Goal: Information Seeking & Learning: Learn about a topic

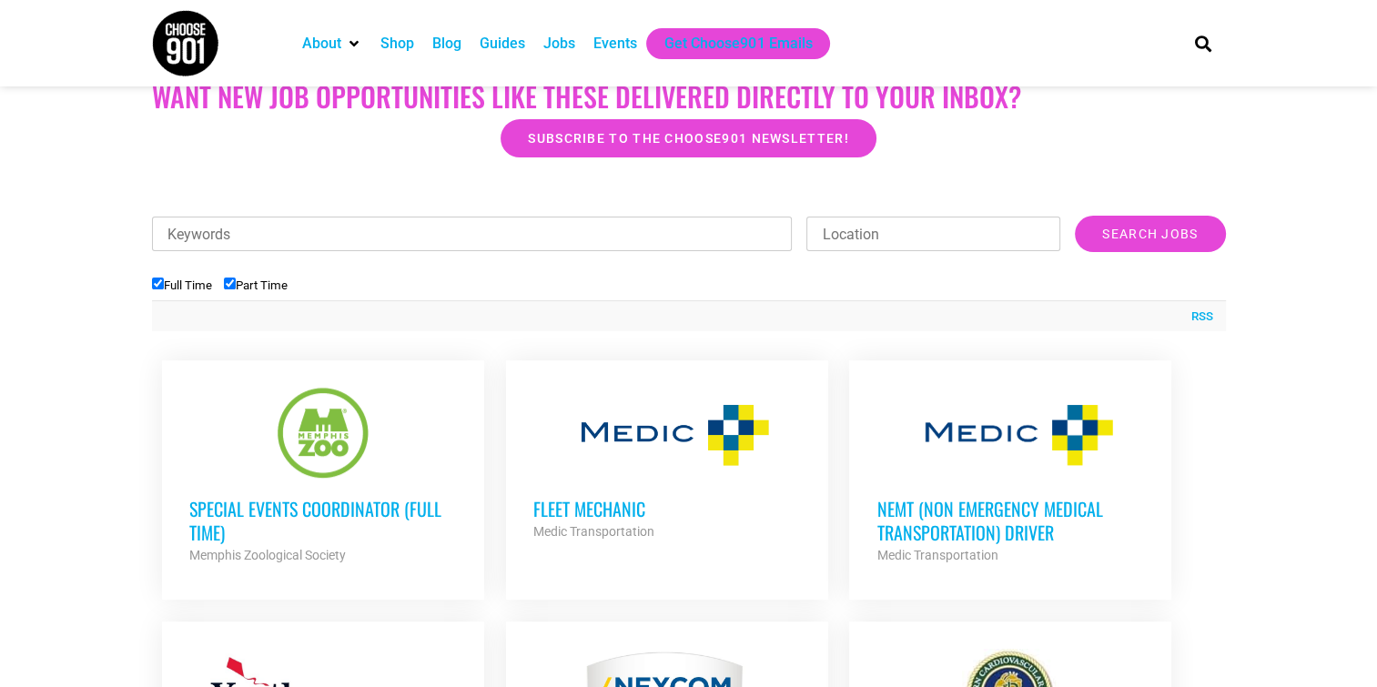
scroll to position [473, 0]
click at [157, 288] on input "Full Time" at bounding box center [158, 284] width 12 height 12
checkbox input "false"
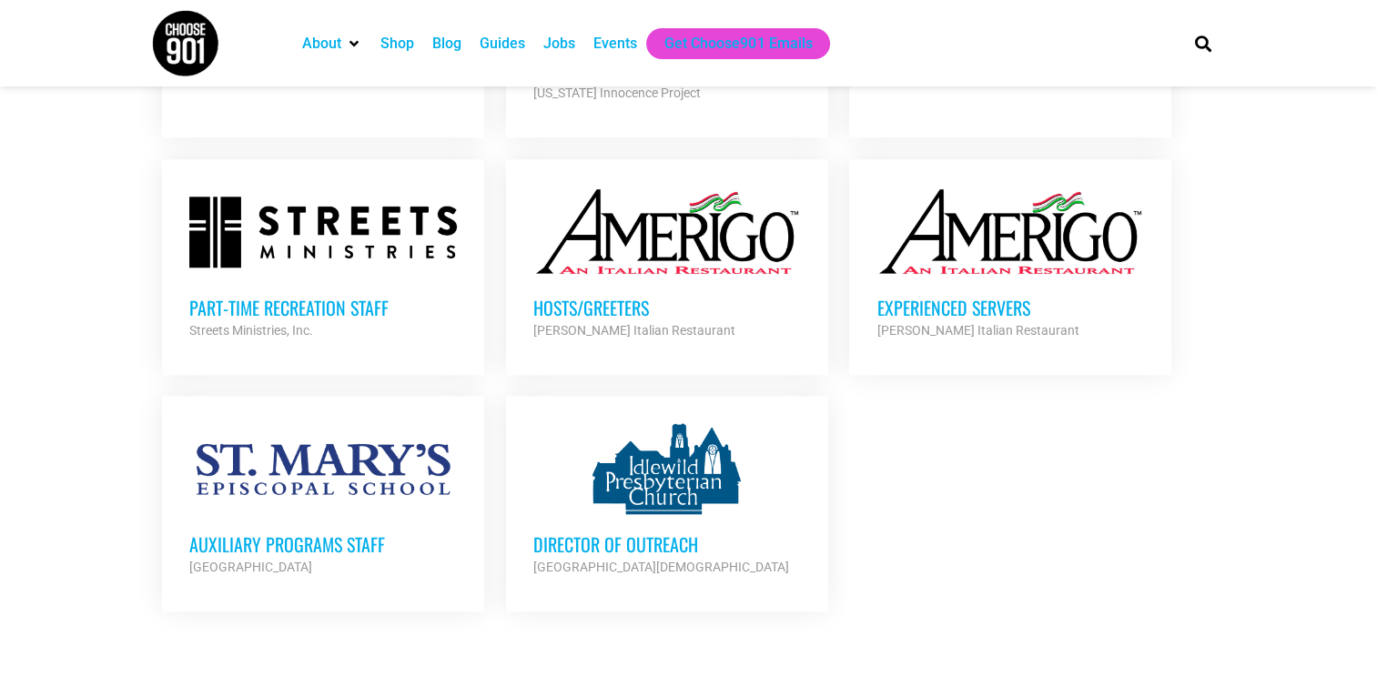
scroll to position [1784, 0]
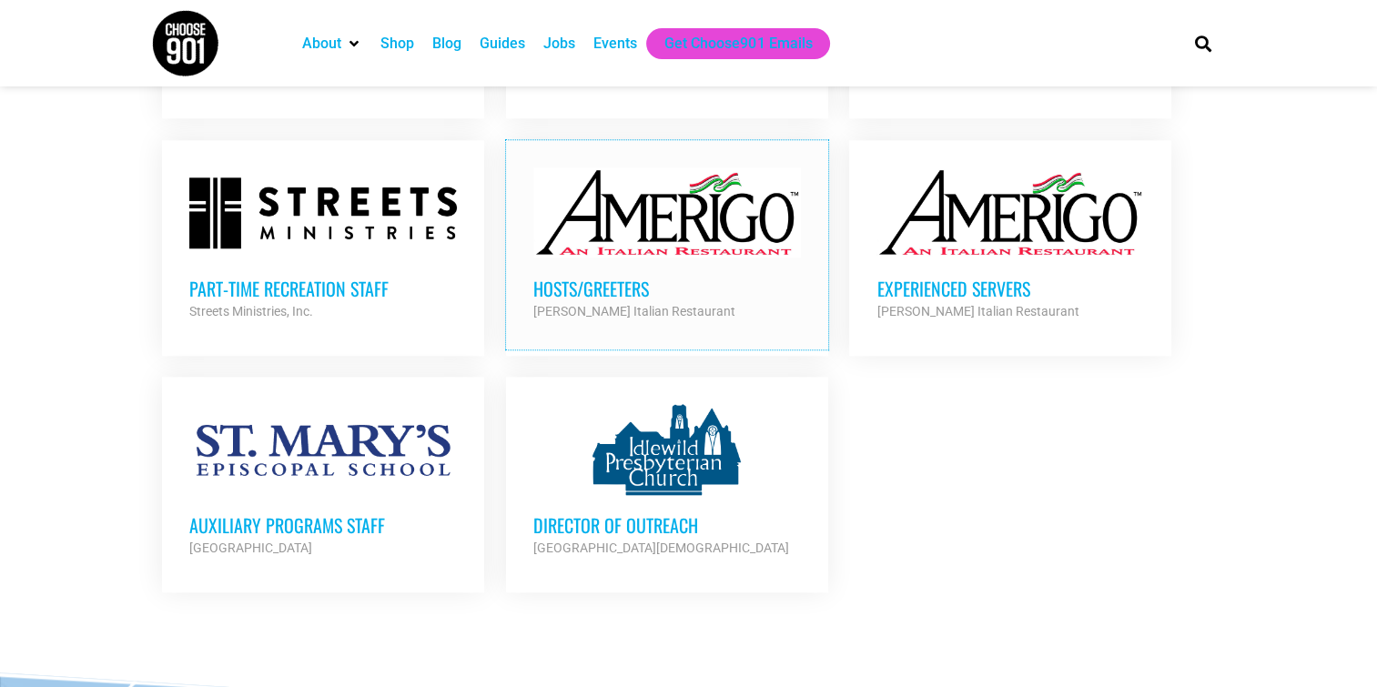
click at [586, 186] on div at bounding box center [667, 212] width 268 height 91
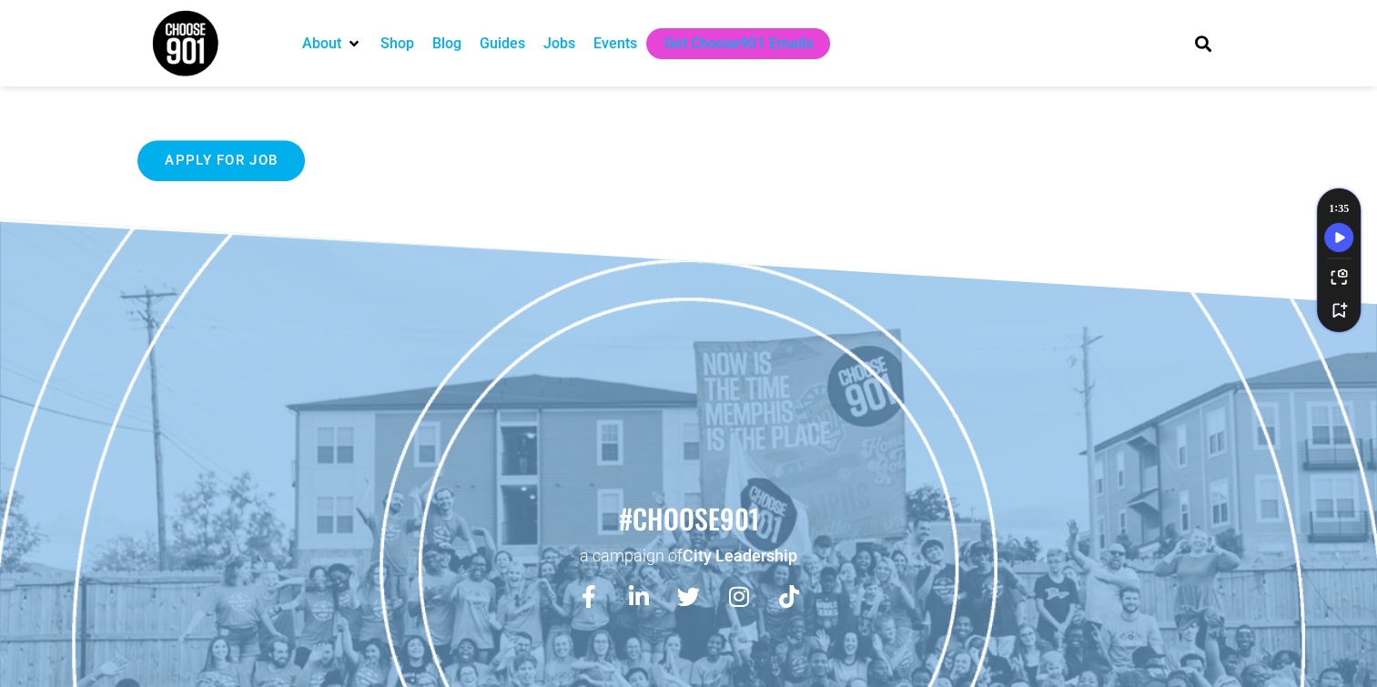
scroll to position [1091, 0]
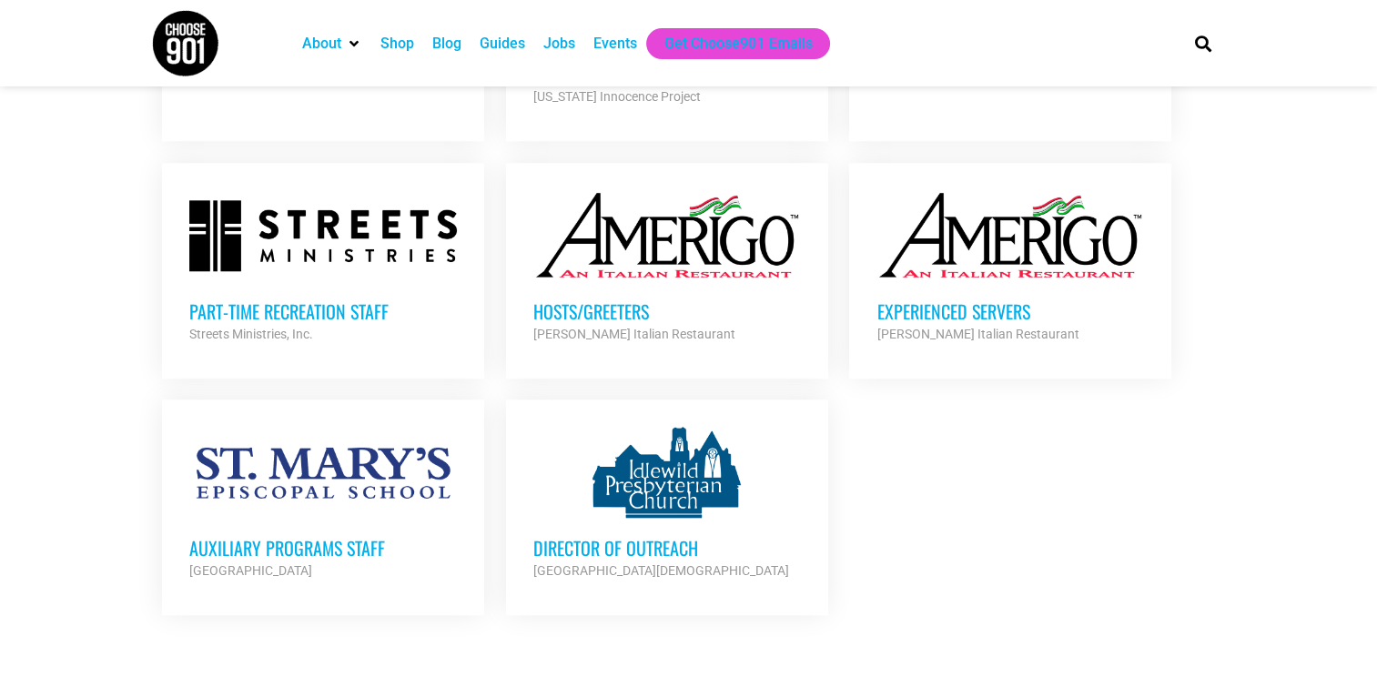
scroll to position [1765, 0]
